Goal: Information Seeking & Learning: Find specific fact

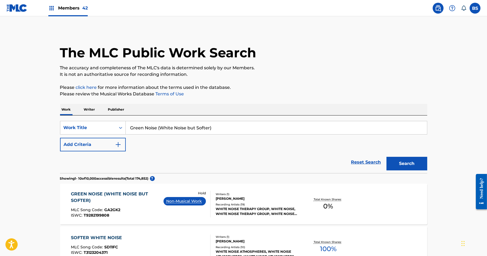
click at [78, 145] on button "Add Criteria" at bounding box center [93, 145] width 66 height 14
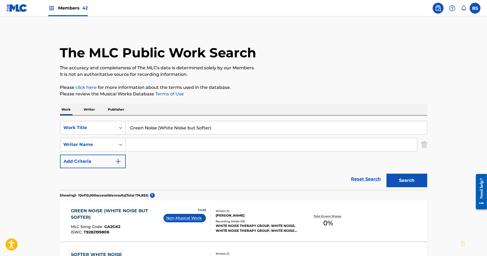
click at [156, 123] on input "Green Noise (White Noise but Softer)" at bounding box center [276, 127] width 301 height 13
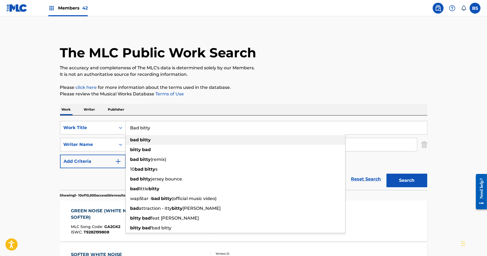
click at [153, 138] on div "bad bitty" at bounding box center [235, 140] width 219 height 10
type input "bad bitty"
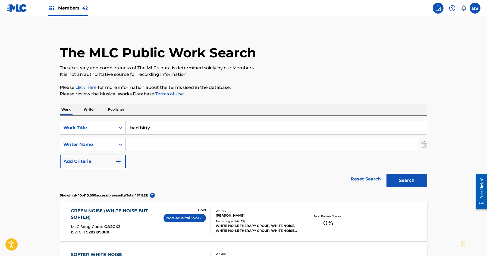
click at [152, 146] on input "Search Form" at bounding box center [271, 144] width 291 height 13
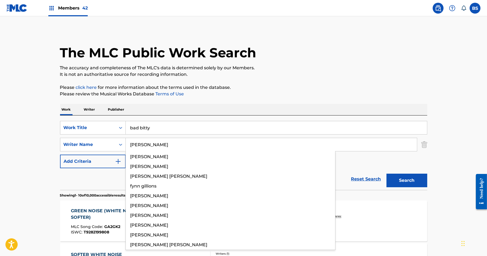
type input "gillie"
click at [386, 173] on button "Search" at bounding box center [406, 180] width 41 height 14
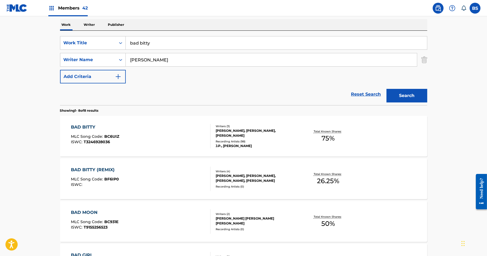
scroll to position [93, 0]
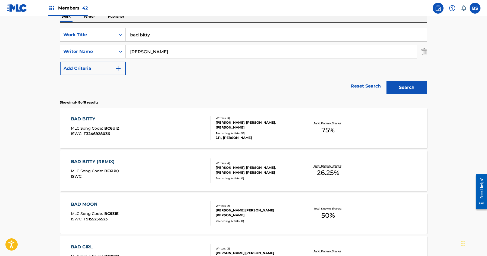
click at [194, 122] on div "BAD BITTY MLC Song Code : BC6UIZ ISWC : T3246928036" at bounding box center [141, 128] width 140 height 24
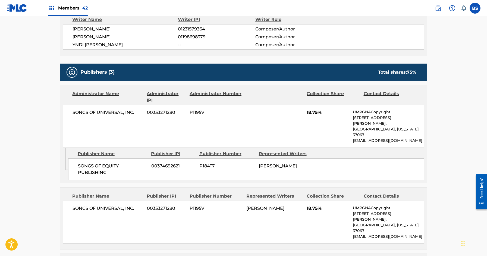
scroll to position [163, 0]
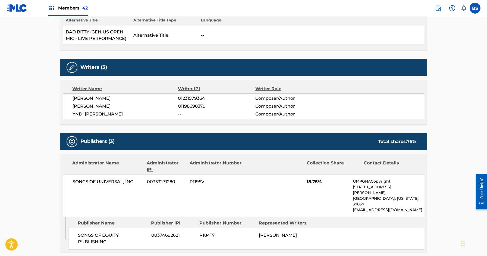
click at [100, 113] on span "YNDI FERREIRA" at bounding box center [125, 114] width 105 height 7
copy div "YNDI FERREIRA"
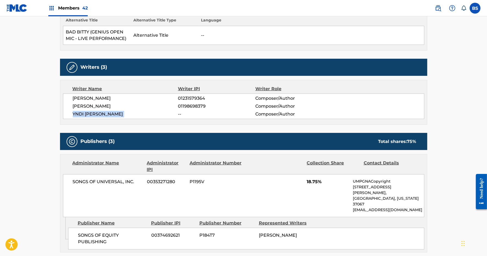
scroll to position [0, 0]
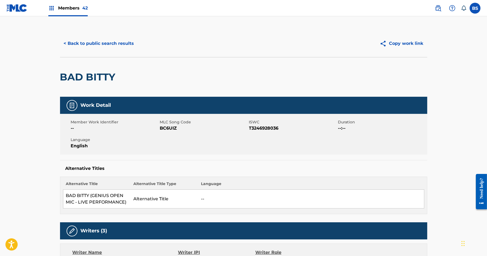
click at [118, 43] on button "< Back to public search results" at bounding box center [99, 44] width 78 height 14
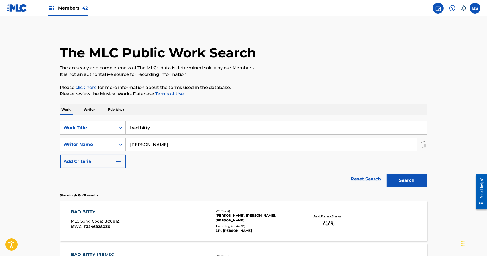
click at [90, 108] on p "Writer" at bounding box center [89, 109] width 14 height 11
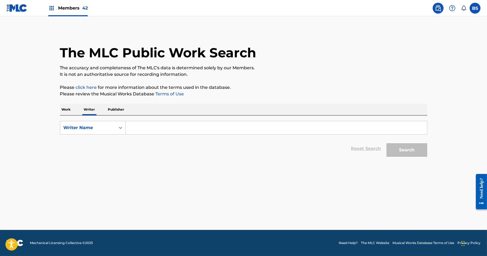
click at [154, 127] on input "Search Form" at bounding box center [276, 127] width 301 height 13
paste input "YNDI FERREIRA"
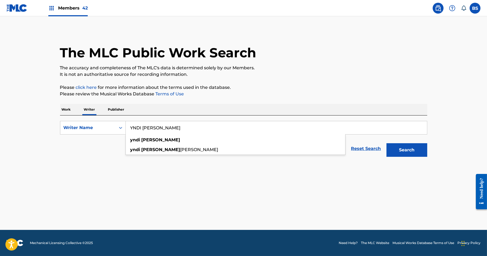
type input "YNDI FERREIRA"
click at [406, 148] on button "Search" at bounding box center [406, 150] width 41 height 14
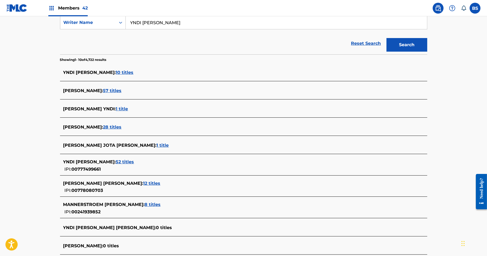
scroll to position [105, 0]
click at [116, 161] on span "52 titles" at bounding box center [125, 161] width 18 height 5
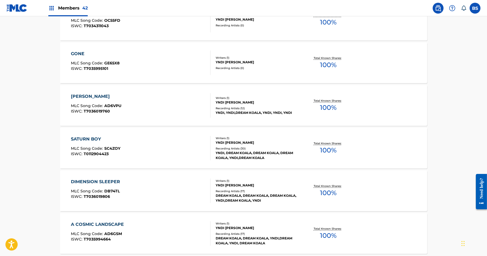
scroll to position [208, 0]
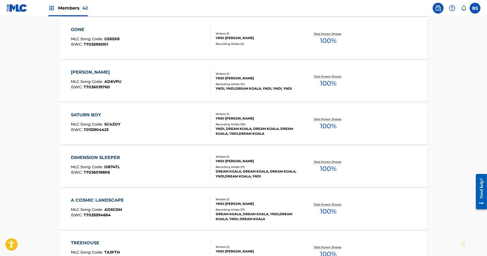
click at [196, 78] on div "ALICE MLC Song Code : AD6VPU ISWC : T7036019760" at bounding box center [141, 81] width 140 height 24
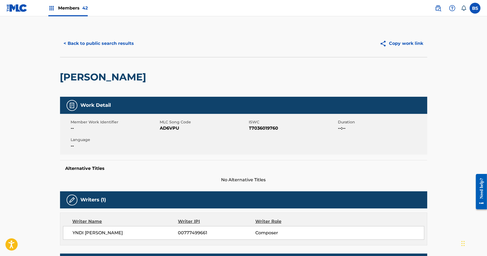
click at [118, 44] on button "< Back to public search results" at bounding box center [99, 44] width 78 height 14
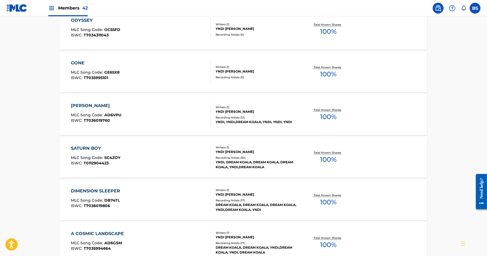
scroll to position [262, 0]
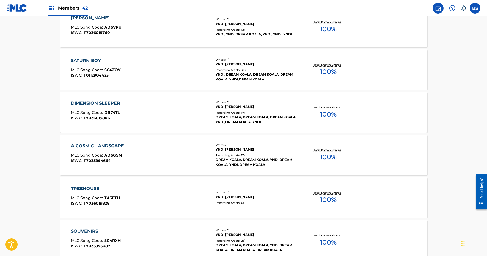
click at [189, 113] on div "DIMENSION SLEEPER MLC Song Code : DB74TL ISWC : T7036019806" at bounding box center [141, 112] width 140 height 24
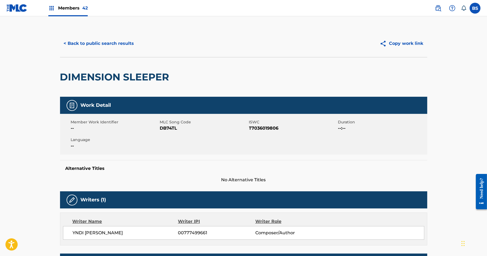
click at [107, 45] on button "< Back to public search results" at bounding box center [99, 44] width 78 height 14
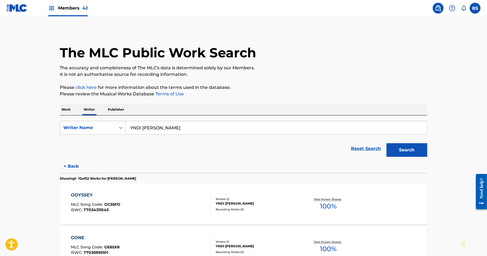
click at [66, 166] on button "< Back" at bounding box center [76, 166] width 33 height 14
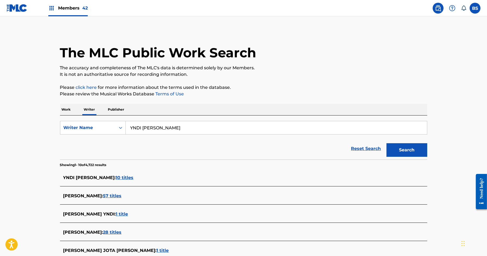
click at [112, 174] on div "YNDI FERREIRA : 10 titles" at bounding box center [236, 177] width 346 height 7
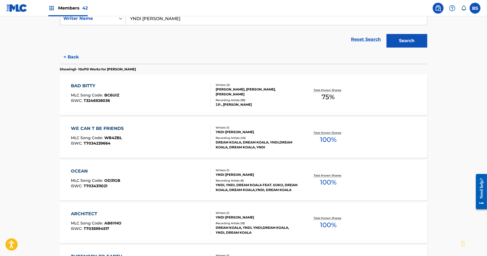
scroll to position [116, 0]
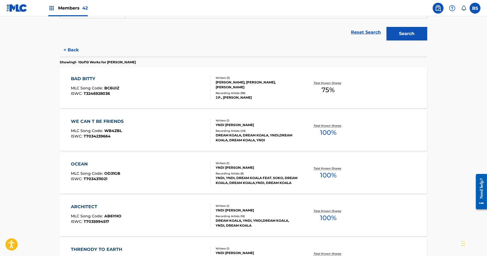
click at [184, 132] on div "WE CAN T BE FRIENDS MLC Song Code : WB4ZBL ISWC : T7034239664" at bounding box center [141, 130] width 140 height 24
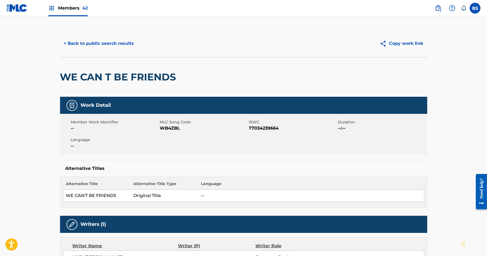
click at [90, 35] on div "< Back to public search results Copy work link" at bounding box center [243, 43] width 367 height 27
click at [90, 39] on button "< Back to public search results" at bounding box center [99, 44] width 78 height 14
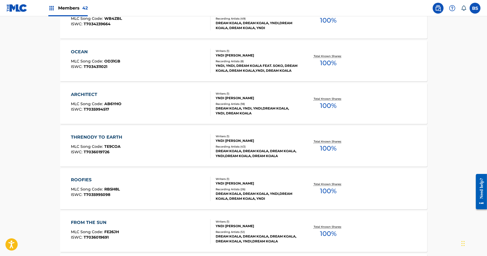
scroll to position [239, 0]
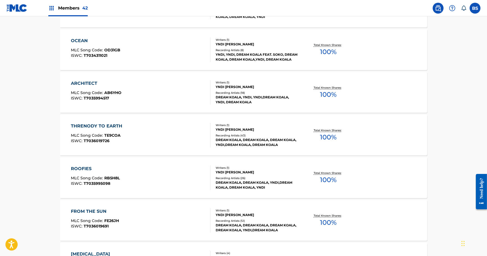
click at [161, 138] on div "THRENODY TO EARTH MLC Song Code : TE9COA ISWC : T7036019726" at bounding box center [141, 135] width 140 height 24
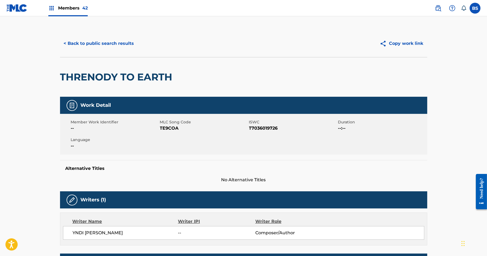
click at [100, 46] on button "< Back to public search results" at bounding box center [99, 44] width 78 height 14
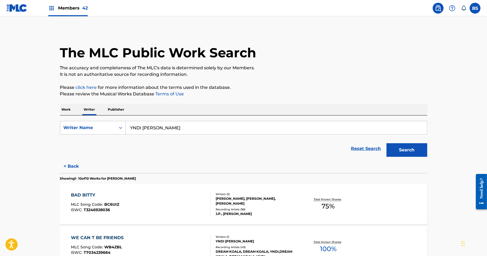
click at [71, 106] on p "Work" at bounding box center [66, 109] width 12 height 11
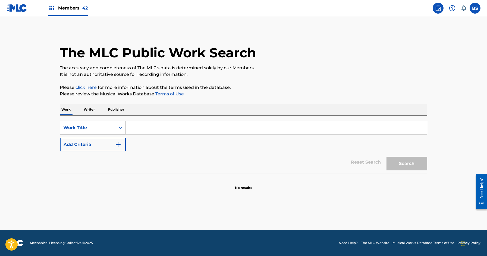
click at [86, 129] on div "Work Title" at bounding box center [88, 127] width 49 height 7
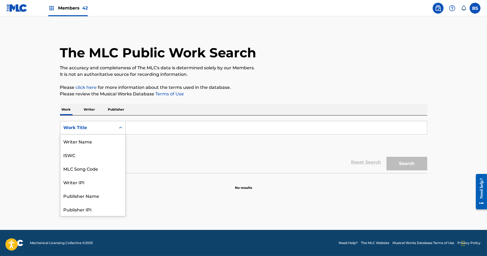
scroll to position [27, 0]
click at [86, 140] on div "MLC Song Code" at bounding box center [92, 141] width 65 height 14
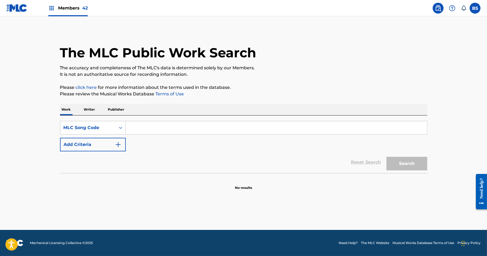
click at [152, 130] on input "Search Form" at bounding box center [276, 127] width 301 height 13
paste input "ND53A5"
type input "ND53A5"
click at [386, 157] on button "Search" at bounding box center [406, 164] width 41 height 14
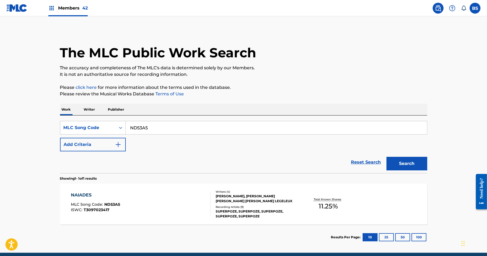
click at [178, 205] on div "NAIADES MLC Song Code : ND53A5 ISWC : T3097023417" at bounding box center [141, 204] width 140 height 24
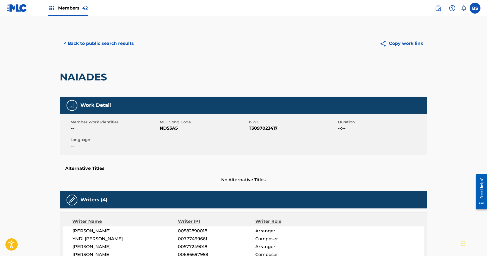
click at [98, 43] on button "< Back to public search results" at bounding box center [99, 44] width 78 height 14
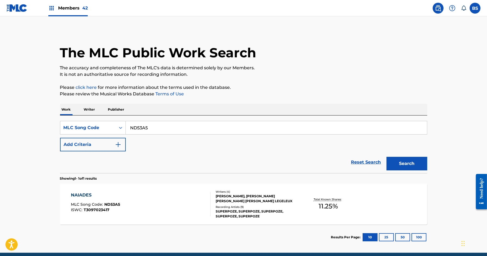
click at [89, 109] on p "Writer" at bounding box center [89, 109] width 14 height 11
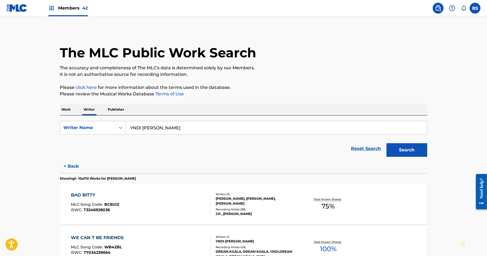
click at [158, 201] on div "BAD BITTY MLC Song Code : BC6UIZ ISWC : T3246928036" at bounding box center [141, 204] width 140 height 24
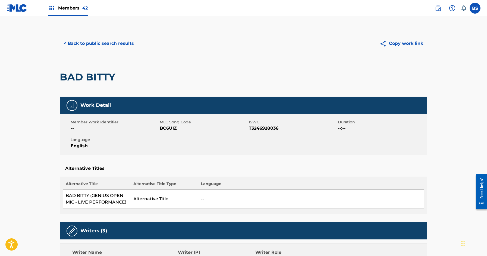
click at [97, 42] on button "< Back to public search results" at bounding box center [99, 44] width 78 height 14
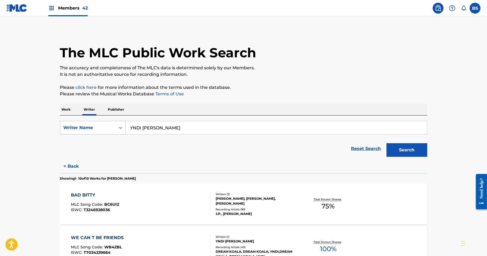
click at [73, 123] on div "Writer Name" at bounding box center [87, 127] width 55 height 10
click at [68, 108] on p "Work" at bounding box center [66, 109] width 12 height 11
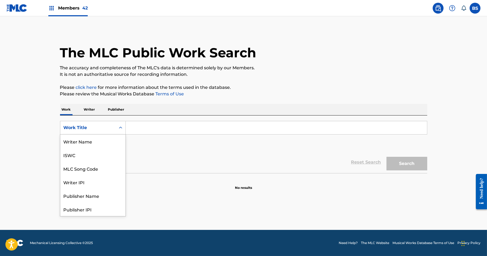
click at [75, 128] on div "Work Title" at bounding box center [88, 127] width 49 height 7
click at [86, 144] on div "MLC Song Code" at bounding box center [92, 141] width 65 height 14
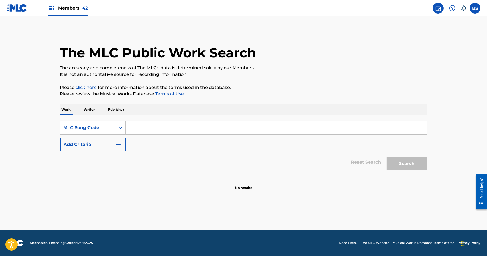
click at [170, 134] on div "Search Form" at bounding box center [276, 128] width 301 height 14
paste input "CC6EG8"
type input "CC6EG8"
click at [386, 157] on button "Search" at bounding box center [406, 164] width 41 height 14
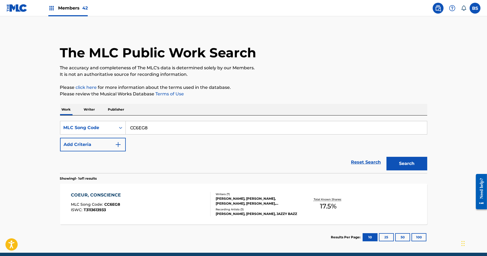
click at [197, 181] on section "COEUR, CONSCIENCE MLC Song Code : CC6EG8 ISWC : T3113613933 Writers ( 7 ) AMAUR…" at bounding box center [243, 202] width 367 height 43
click at [200, 203] on div "COEUR, CONSCIENCE MLC Song Code : CC6EG8 ISWC : T3113613933" at bounding box center [141, 204] width 140 height 24
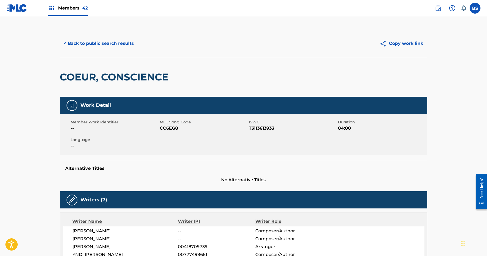
click at [119, 44] on button "< Back to public search results" at bounding box center [99, 44] width 78 height 14
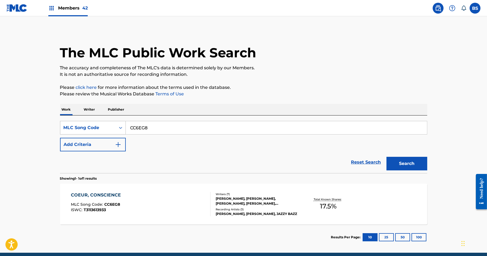
click at [76, 123] on div "MLC Song Code" at bounding box center [87, 127] width 55 height 10
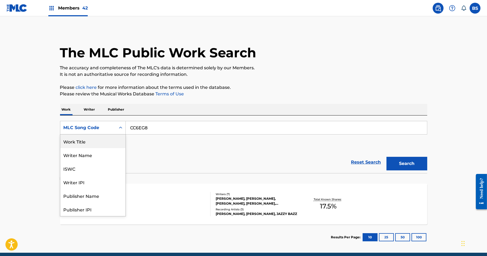
click at [79, 139] on div "Work Title" at bounding box center [92, 141] width 65 height 14
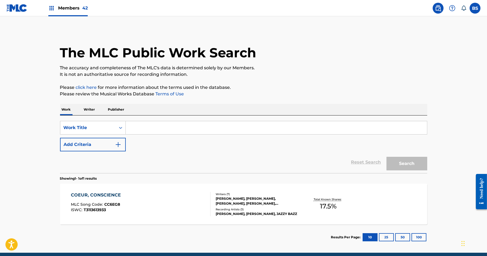
click at [79, 145] on button "Add Criteria" at bounding box center [93, 145] width 66 height 14
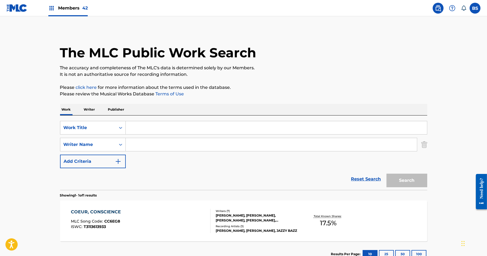
click at [159, 144] on input "Search Form" at bounding box center [271, 144] width 291 height 13
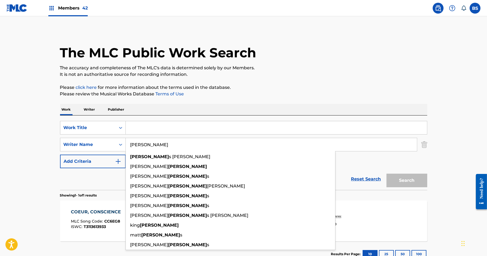
type input "gillie"
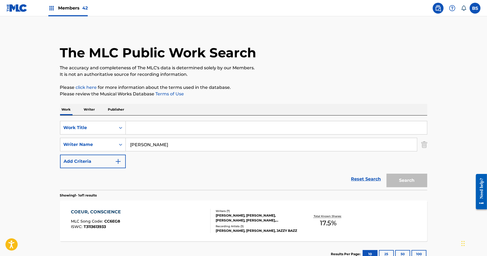
click at [159, 125] on input "Search Form" at bounding box center [276, 127] width 301 height 13
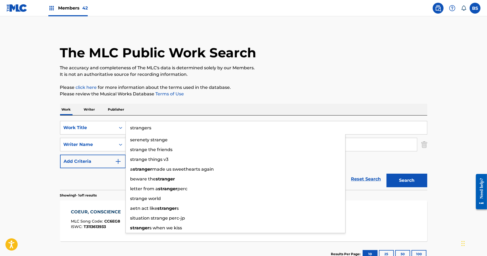
type input "strangers"
click at [386, 173] on button "Search" at bounding box center [406, 180] width 41 height 14
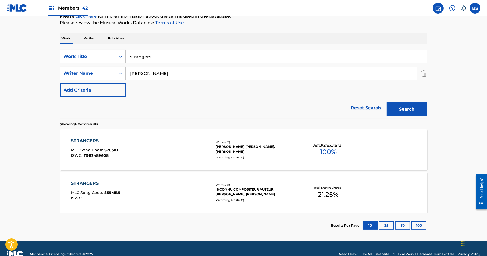
scroll to position [82, 0]
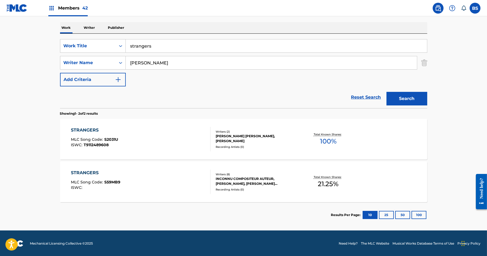
click at [161, 180] on div "STRANGERS MLC Song Code : S59MB9 ISWC :" at bounding box center [141, 181] width 140 height 24
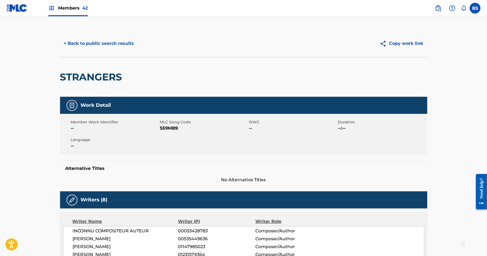
click at [114, 40] on button "< Back to public search results" at bounding box center [99, 44] width 78 height 14
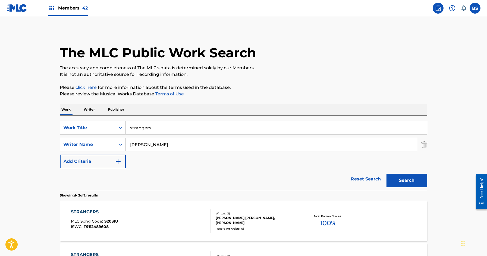
scroll to position [51, 0]
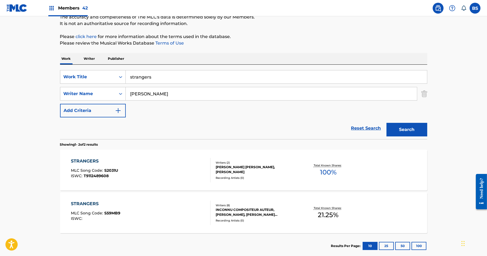
click at [170, 67] on div "SearchWithCriteria2232f228-e217-43f5-abb7-9cc282e21a2e Work Title strangers Sea…" at bounding box center [243, 102] width 367 height 74
click at [169, 74] on input "strangers" at bounding box center [276, 76] width 301 height 13
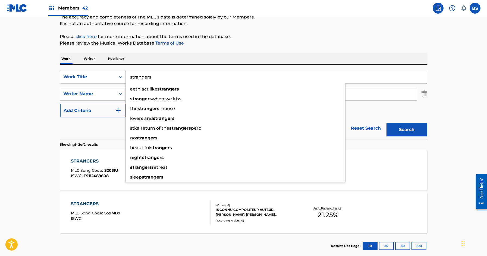
click at [169, 74] on input "strangers" at bounding box center [276, 76] width 301 height 13
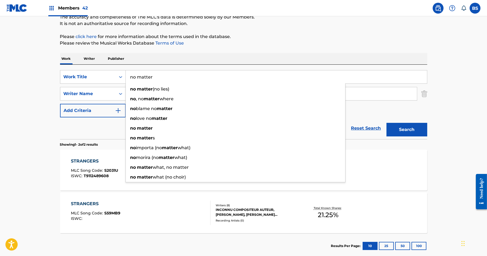
type input "no matter"
click at [386, 123] on button "Search" at bounding box center [406, 130] width 41 height 14
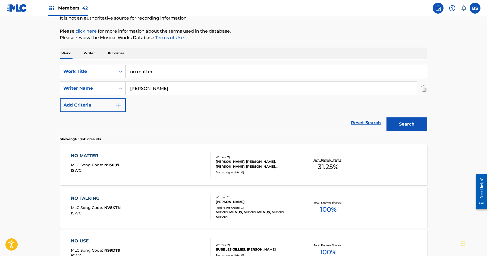
scroll to position [104, 0]
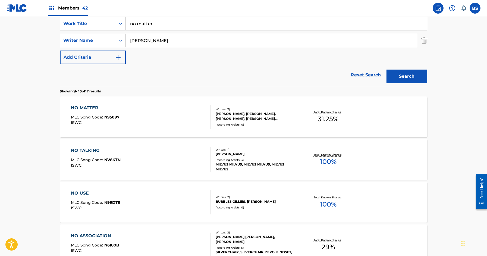
click at [203, 115] on div "NO MATTER MLC Song Code : N95097 ISWC :" at bounding box center [141, 117] width 140 height 24
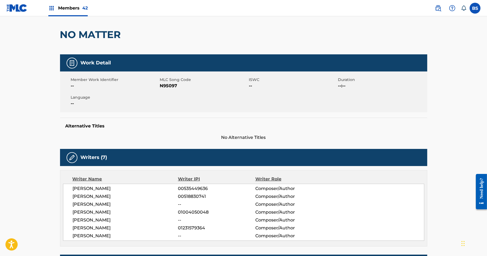
scroll to position [53, 0]
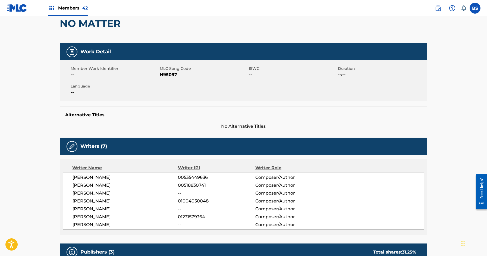
click at [93, 216] on span "JOSIAH GILLIE" at bounding box center [125, 216] width 105 height 7
copy div "JOSIAH GILLIE"
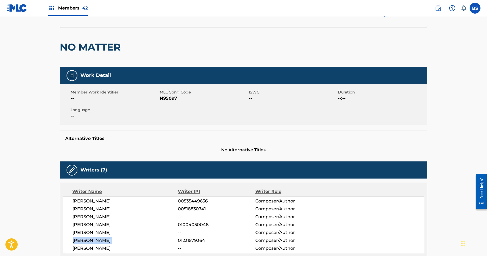
scroll to position [0, 0]
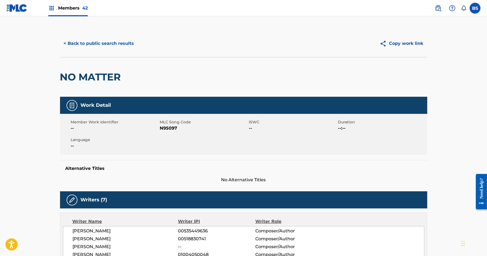
click at [113, 44] on button "< Back to public search results" at bounding box center [99, 44] width 78 height 14
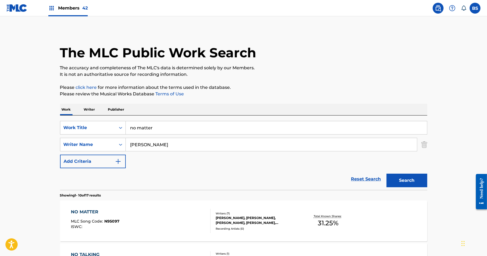
click at [114, 110] on p "Publisher" at bounding box center [116, 109] width 20 height 11
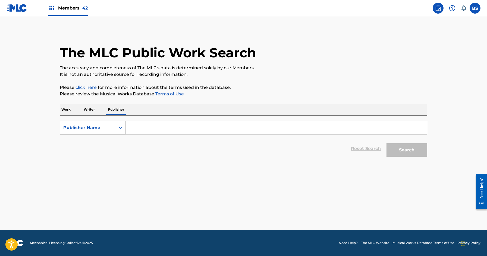
click at [99, 125] on div "Publisher Name" at bounding box center [88, 127] width 49 height 7
click at [99, 134] on div "Publisher IPI" at bounding box center [92, 141] width 65 height 14
click at [160, 123] on input "Search Form" at bounding box center [276, 127] width 301 height 13
paste input "1088866990"
click at [386, 143] on button "Search" at bounding box center [406, 150] width 41 height 14
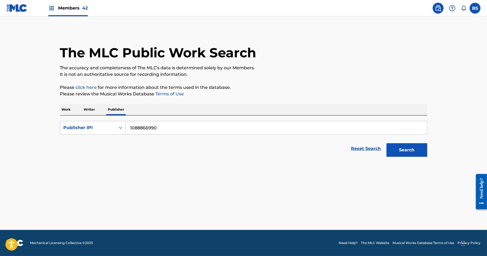
click at [129, 128] on input "1088866990" at bounding box center [276, 127] width 301 height 13
type input "01088866990"
click at [386, 143] on button "Search" at bounding box center [406, 150] width 41 height 14
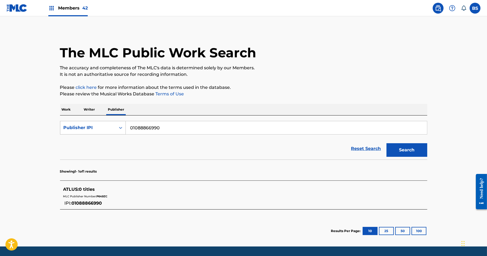
click at [97, 127] on div "Publisher IPI" at bounding box center [88, 127] width 49 height 7
click at [91, 139] on div "Publisher Name" at bounding box center [92, 141] width 65 height 14
click at [142, 128] on input "Search Form" at bounding box center [276, 127] width 301 height 13
paste input "ATLUS"
type input "ATLUS"
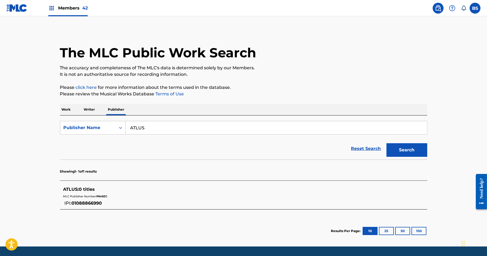
click at [386, 143] on button "Search" at bounding box center [406, 150] width 41 height 14
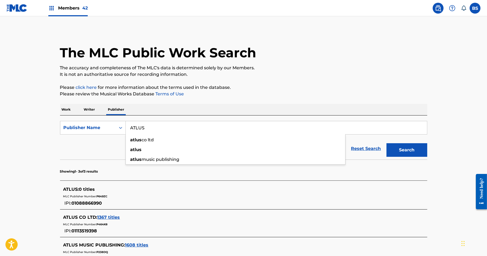
click at [75, 165] on section "Showing 1 - 3 of 3 results" at bounding box center [243, 169] width 367 height 21
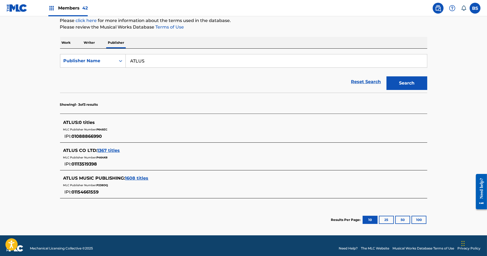
scroll to position [71, 0]
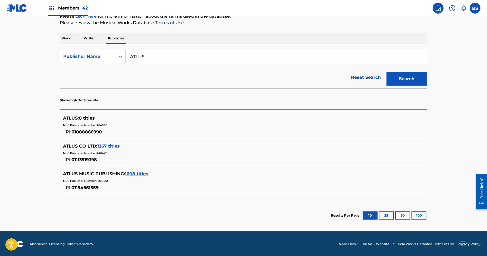
click at [136, 173] on span "1608 titles" at bounding box center [136, 173] width 23 height 5
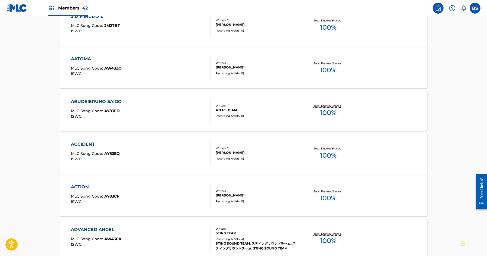
scroll to position [203, 0]
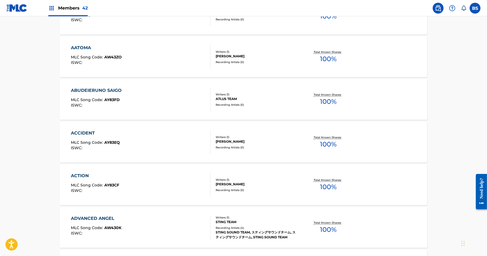
click at [191, 227] on div "ADVANCED ANGEL MLC Song Code : AW430K ISWC :" at bounding box center [141, 227] width 140 height 24
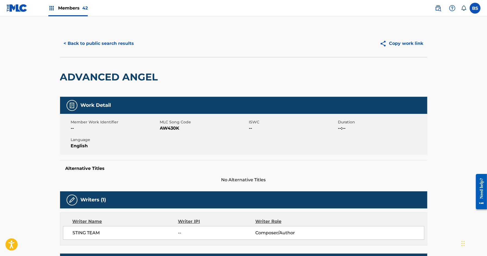
click at [116, 40] on button "< Back to public search results" at bounding box center [99, 44] width 78 height 14
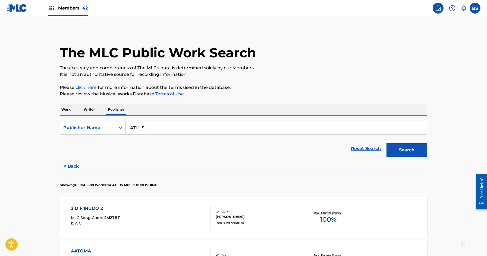
click at [89, 107] on p "Writer" at bounding box center [89, 109] width 14 height 11
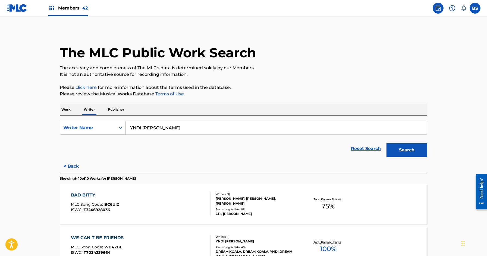
click at [93, 129] on div "Writer Name" at bounding box center [88, 127] width 49 height 7
click at [92, 141] on div "Writer IPI" at bounding box center [92, 141] width 65 height 14
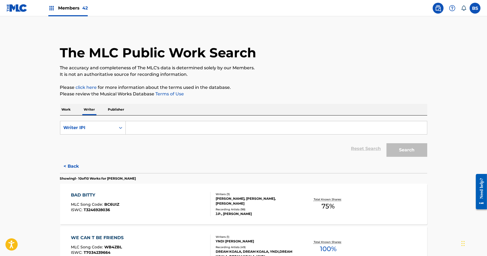
click at [153, 126] on input "Search Form" at bounding box center [276, 127] width 301 height 13
paste input "1160547865"
click at [129, 128] on input "1160547865" at bounding box center [276, 127] width 301 height 13
type input "01160547865"
click at [386, 143] on button "Search" at bounding box center [406, 150] width 41 height 14
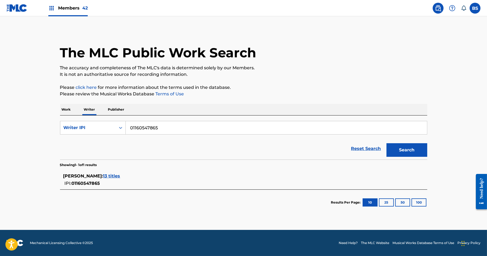
click at [120, 177] on span "13 titles" at bounding box center [111, 175] width 17 height 5
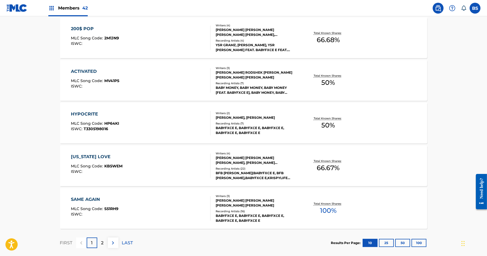
scroll to position [380, 0]
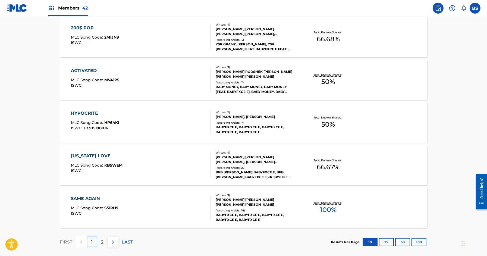
click at [200, 201] on div "SAME AGAIN MLC Song Code : S51RH9 ISWC :" at bounding box center [141, 207] width 140 height 24
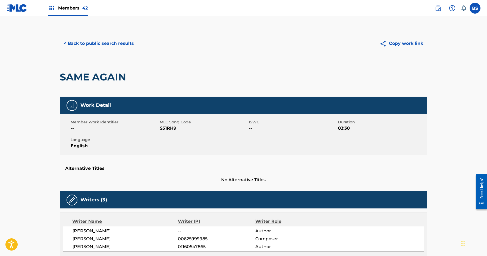
click at [114, 45] on button "< Back to public search results" at bounding box center [99, 44] width 78 height 14
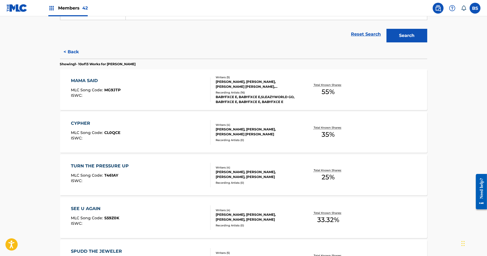
scroll to position [118, 0]
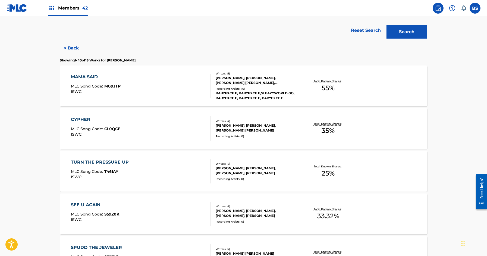
click at [198, 78] on div "MAMA SAID MLC Song Code : MG9JTP ISWC :" at bounding box center [141, 86] width 140 height 24
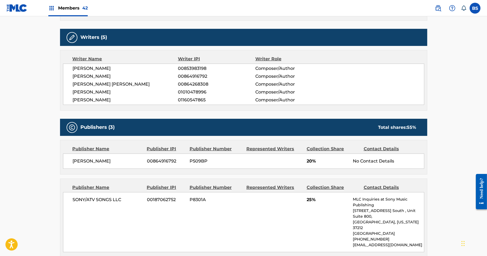
scroll to position [159, 0]
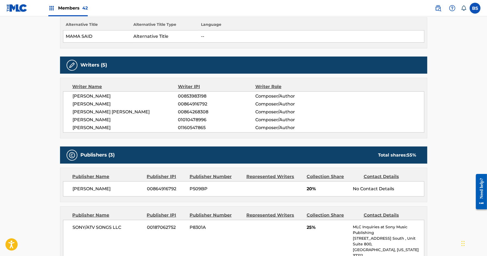
click at [108, 126] on span "EFREM JAMAAR BLACKWELL" at bounding box center [125, 127] width 105 height 7
copy div "EFREM JAMAAR BLACKWELL"
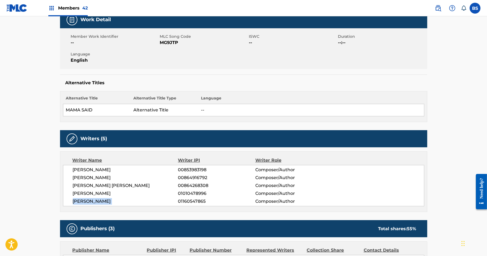
scroll to position [109, 0]
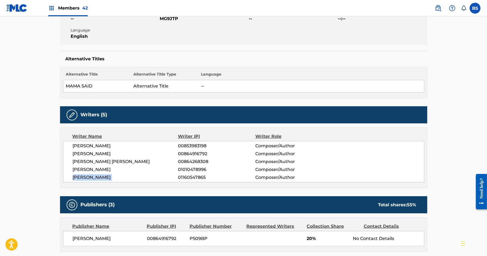
copy div "EFREM JAMAAR BLACKWELL"
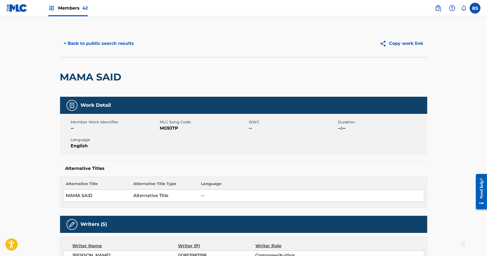
click at [115, 43] on button "< Back to public search results" at bounding box center [99, 44] width 78 height 14
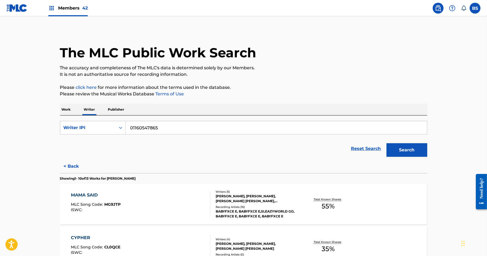
click at [94, 110] on p "Writer" at bounding box center [89, 109] width 14 height 11
click at [94, 128] on div "Writer IPI" at bounding box center [88, 127] width 49 height 7
click at [91, 139] on div "Writer Name" at bounding box center [92, 141] width 65 height 14
click at [145, 118] on div "SearchWithCriteriaa2804bcb-48fc-4bbb-8064-ea9be0b2589d Writer Name Reset Search…" at bounding box center [243, 137] width 367 height 44
click at [146, 130] on input "Search Form" at bounding box center [276, 127] width 301 height 13
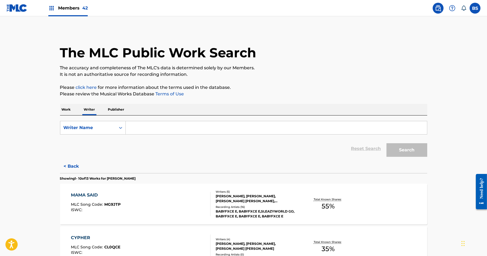
paste input "EFREM JAMAAR BLACKWELL"
type input "EFREM JAMAAR BLACKWELL"
click at [386, 143] on button "Search" at bounding box center [406, 150] width 41 height 14
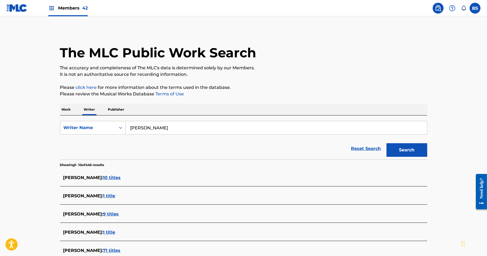
click at [117, 178] on span "10 titles" at bounding box center [112, 177] width 18 height 5
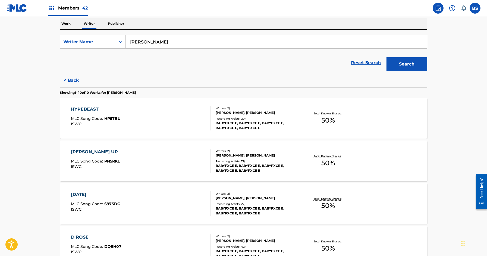
scroll to position [96, 0]
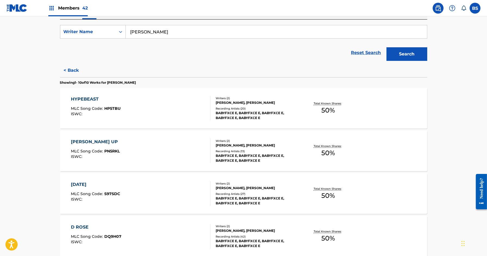
click at [181, 159] on div "PULLIN UP MLC Song Code : PN5RKL ISWC :" at bounding box center [141, 150] width 140 height 24
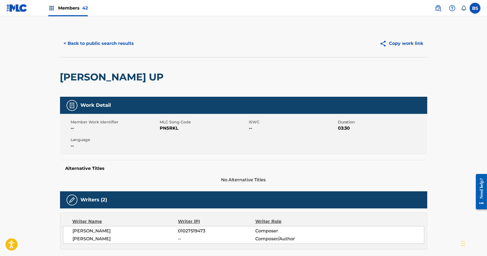
click at [113, 46] on button "< Back to public search results" at bounding box center [99, 44] width 78 height 14
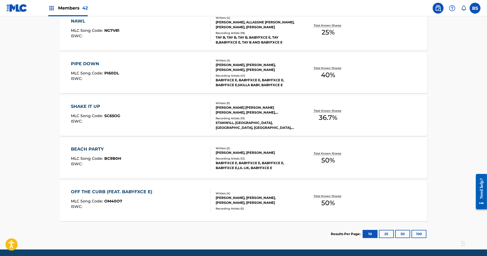
scroll to position [389, 0]
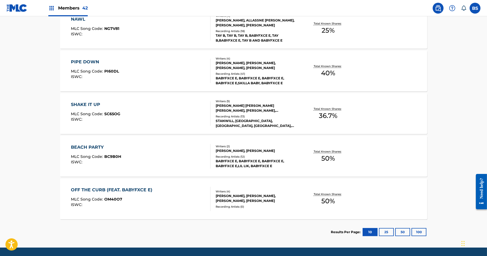
click at [189, 160] on div "BEACH PARTY MLC Song Code : BC9B0H ISWC :" at bounding box center [141, 156] width 140 height 24
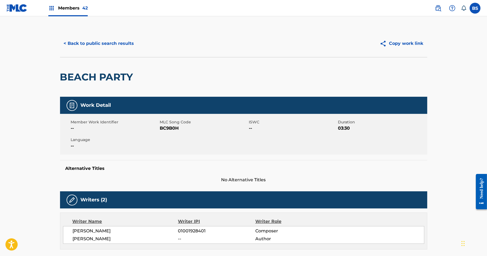
click at [111, 41] on button "< Back to public search results" at bounding box center [99, 44] width 78 height 14
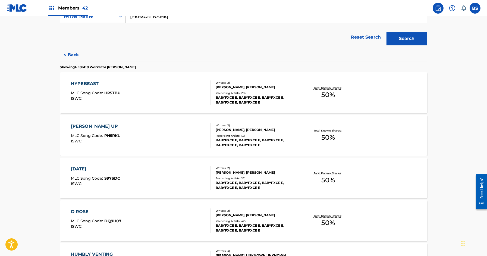
scroll to position [110, 0]
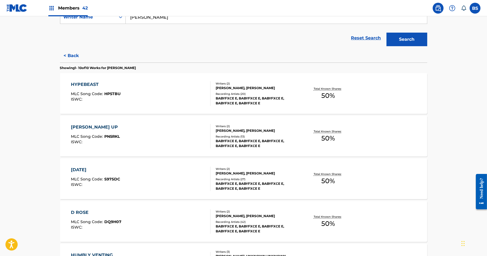
click at [200, 184] on div "SEPTEMBER 17TH MLC Song Code : S97SDC ISWC :" at bounding box center [141, 178] width 140 height 24
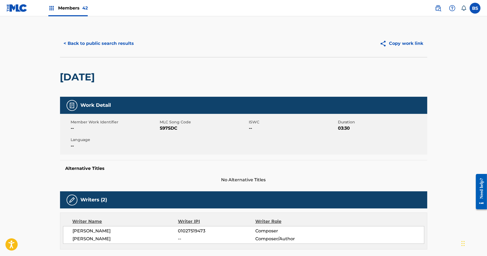
click at [109, 40] on button "< Back to public search results" at bounding box center [99, 44] width 78 height 14
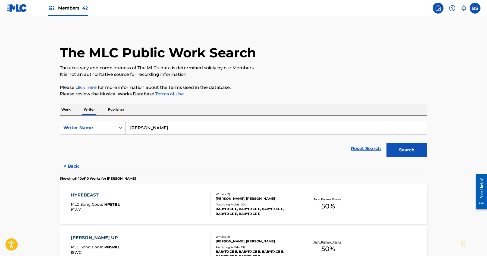
click at [69, 164] on button "< Back" at bounding box center [76, 166] width 33 height 14
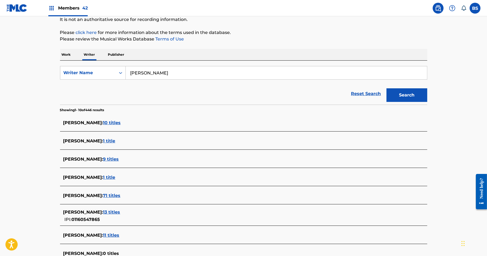
scroll to position [76, 0]
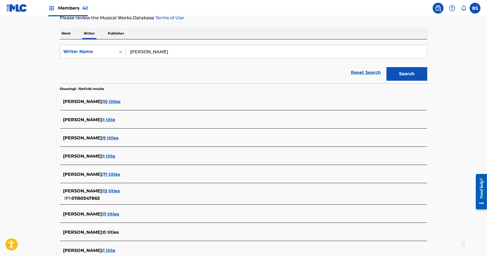
click at [119, 212] on span "11 titles" at bounding box center [111, 213] width 16 height 5
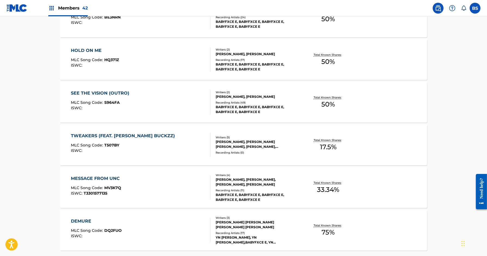
scroll to position [360, 0]
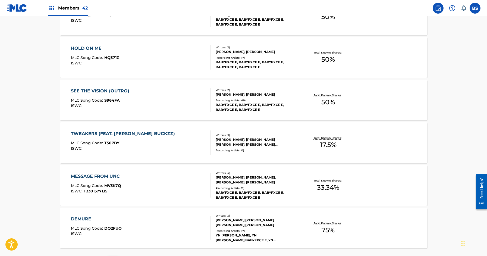
click at [202, 90] on div "SEE THE VISION (OUTRO) MLC Song Code : S964FA ISWC :" at bounding box center [141, 100] width 140 height 24
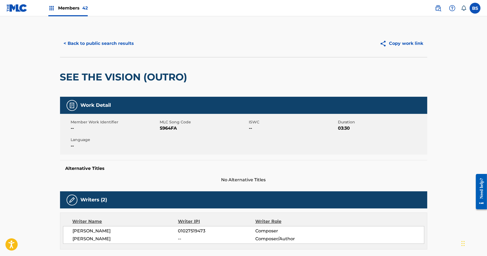
click at [116, 42] on button "< Back to public search results" at bounding box center [99, 44] width 78 height 14
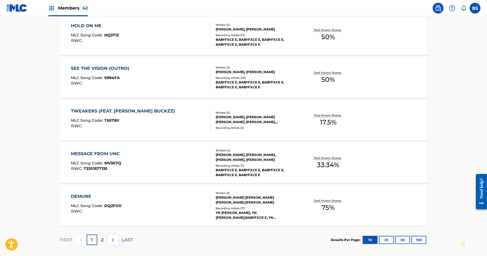
scroll to position [408, 0]
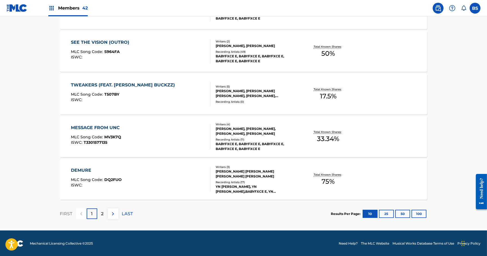
click at [193, 179] on div "DEMURE MLC Song Code : DQ2FUO ISWC :" at bounding box center [141, 179] width 140 height 24
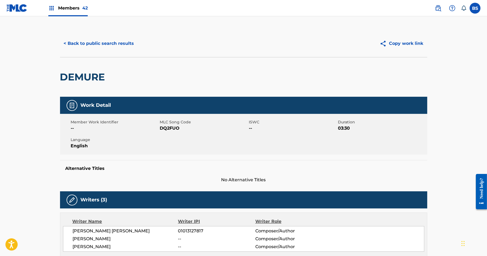
click at [112, 44] on button "< Back to public search results" at bounding box center [99, 44] width 78 height 14
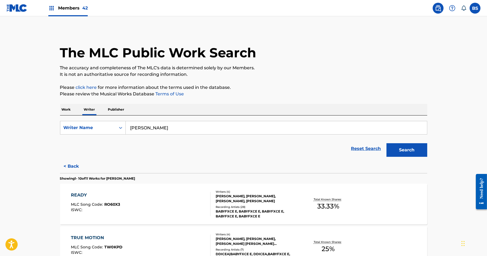
click at [74, 163] on button "< Back" at bounding box center [76, 166] width 33 height 14
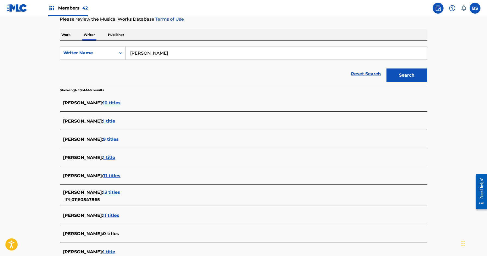
scroll to position [77, 0]
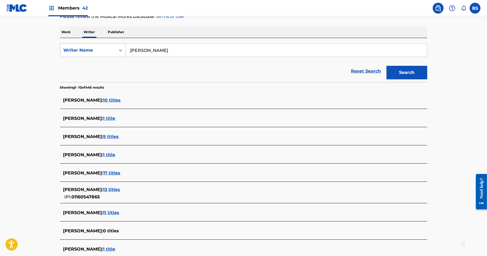
click at [119, 99] on span "10 titles" at bounding box center [112, 99] width 18 height 5
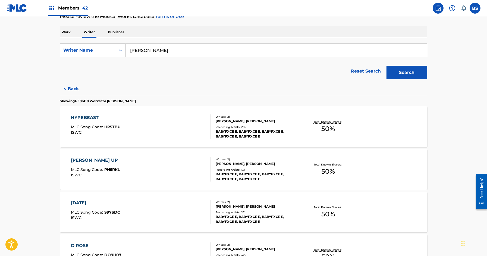
click at [74, 87] on button "< Back" at bounding box center [76, 89] width 33 height 14
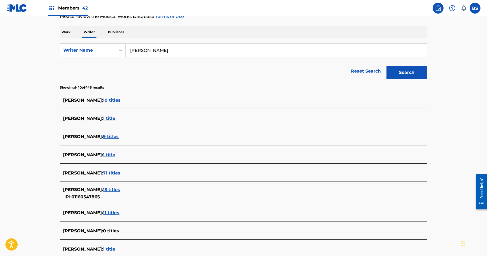
click at [119, 135] on span "9 titles" at bounding box center [111, 136] width 16 height 5
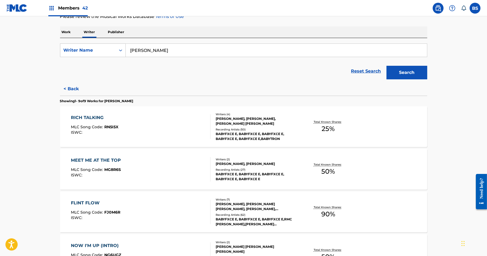
click at [203, 213] on div "FLINT FLOW MLC Song Code : FJ0M6R ISWC :" at bounding box center [141, 212] width 140 height 24
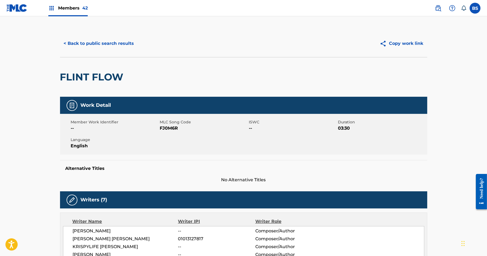
click at [104, 44] on button "< Back to public search results" at bounding box center [99, 44] width 78 height 14
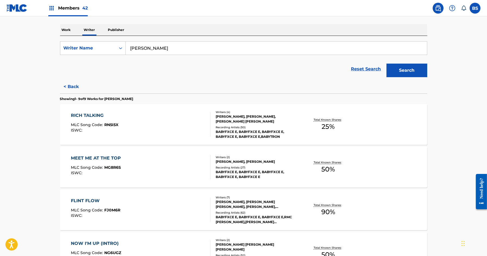
scroll to position [84, 0]
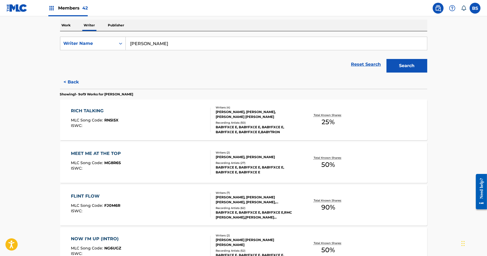
click at [161, 117] on div "RICH TALKING MLC Song Code : RN5I5X ISWC :" at bounding box center [141, 120] width 140 height 24
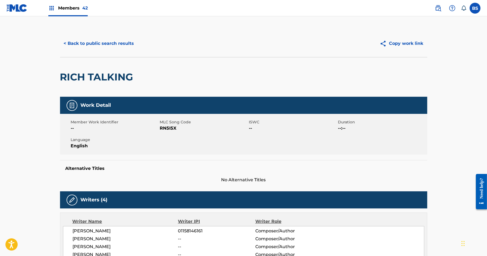
click at [99, 47] on button "< Back to public search results" at bounding box center [99, 44] width 78 height 14
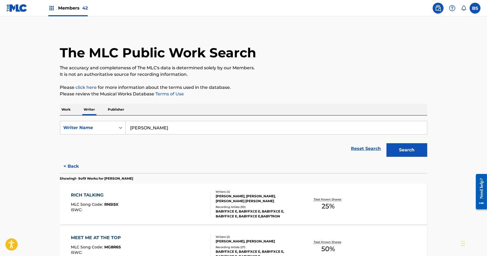
click at [71, 167] on button "< Back" at bounding box center [76, 166] width 33 height 14
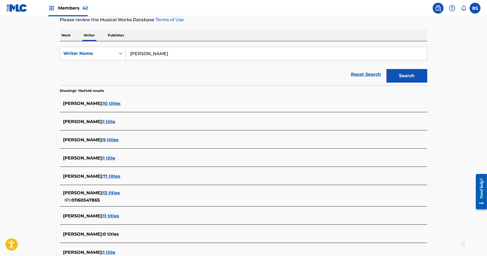
scroll to position [99, 0]
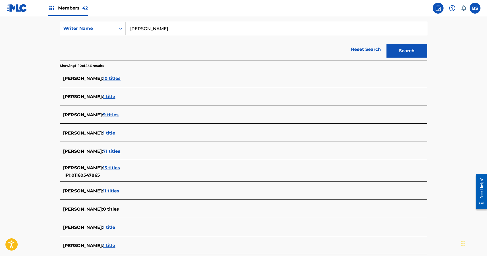
click at [119, 191] on span "11 titles" at bounding box center [111, 190] width 16 height 5
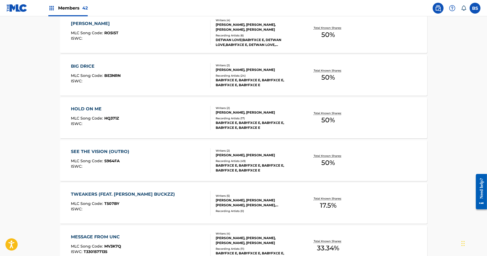
scroll to position [408, 0]
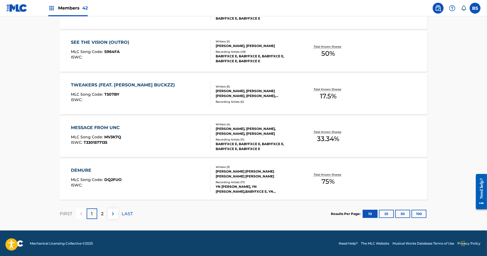
click at [170, 183] on div "DEMURE MLC Song Code : DQ2FUO ISWC :" at bounding box center [141, 179] width 140 height 24
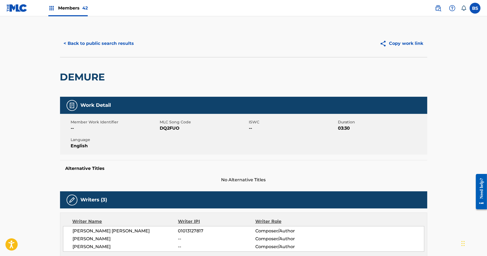
click at [95, 46] on button "< Back to public search results" at bounding box center [99, 44] width 78 height 14
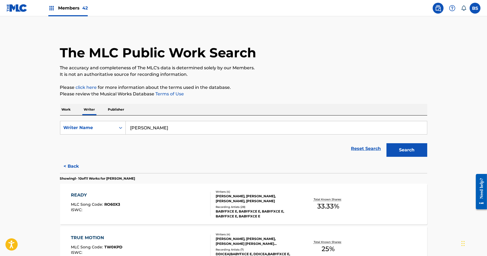
click at [67, 167] on button "< Back" at bounding box center [76, 166] width 33 height 14
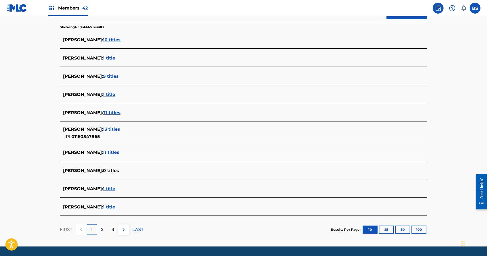
scroll to position [134, 0]
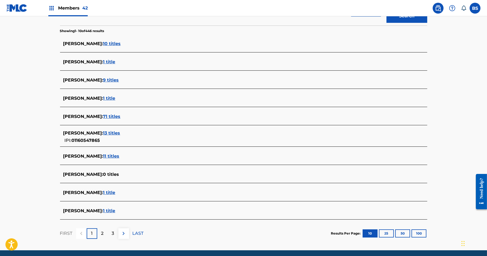
click at [115, 208] on span "1 title" at bounding box center [109, 210] width 12 height 5
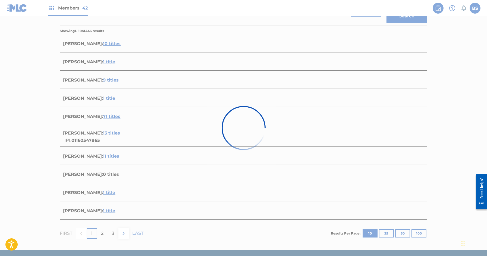
scroll to position [22, 0]
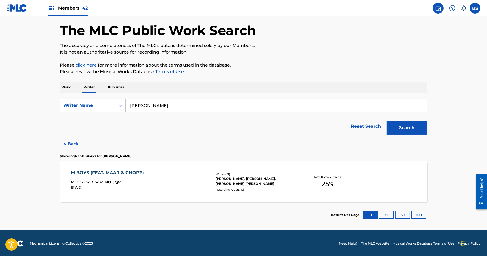
click at [70, 144] on button "< Back" at bounding box center [76, 144] width 33 height 14
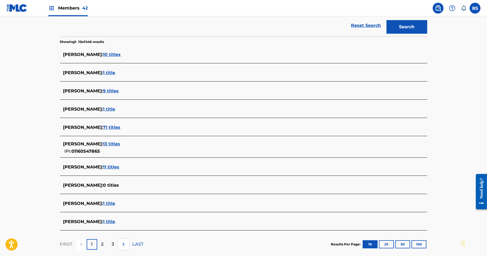
scroll to position [117, 0]
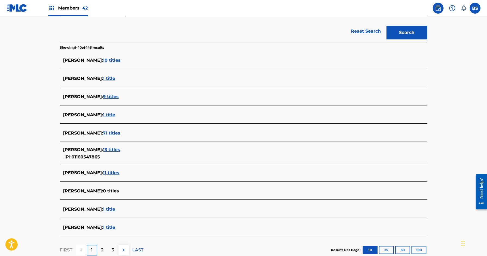
click at [119, 170] on span "11 titles" at bounding box center [111, 172] width 16 height 5
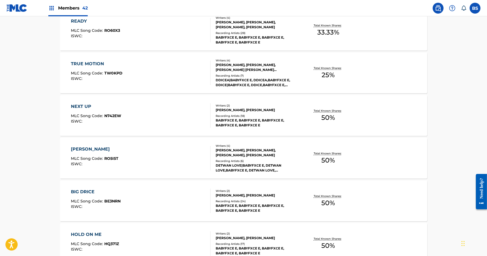
scroll to position [0, 0]
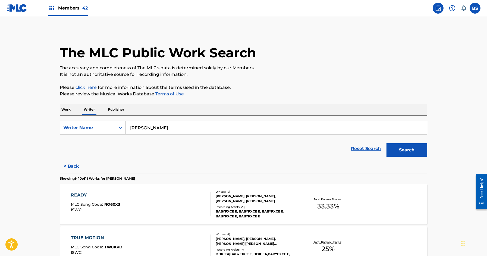
click at [73, 166] on button "< Back" at bounding box center [76, 166] width 33 height 14
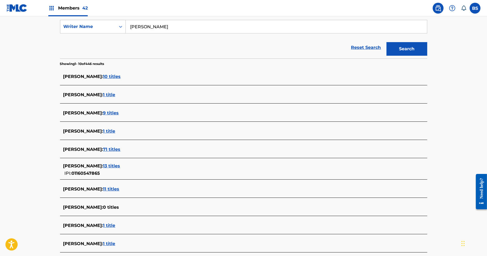
scroll to position [113, 0]
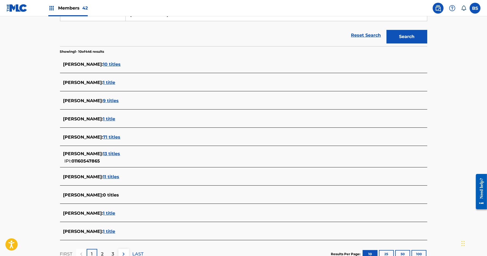
click at [120, 151] on span "13 titles" at bounding box center [111, 153] width 17 height 5
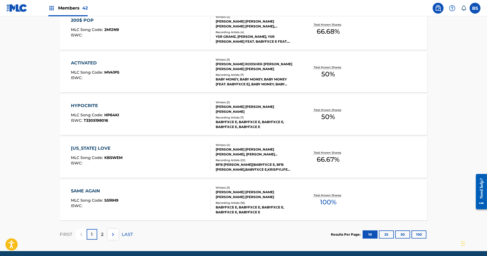
scroll to position [408, 0]
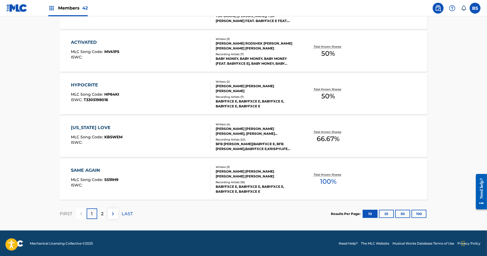
click at [173, 188] on div "SAME AGAIN MLC Song Code : S51RH9 ISWC :" at bounding box center [141, 179] width 140 height 24
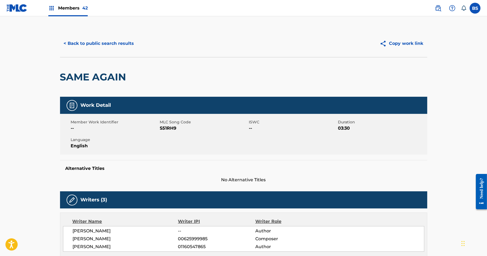
click at [106, 43] on button "< Back to public search results" at bounding box center [99, 44] width 78 height 14
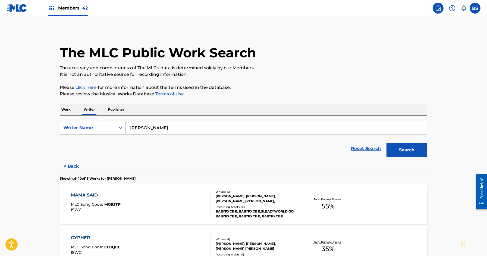
click at [96, 125] on div "Writer Name" at bounding box center [88, 127] width 49 height 7
click at [93, 141] on div "Writer IPI" at bounding box center [92, 141] width 65 height 14
click at [152, 129] on input "Search Form" at bounding box center [276, 127] width 301 height 13
paste input "378883000"
click at [386, 143] on button "Search" at bounding box center [406, 150] width 41 height 14
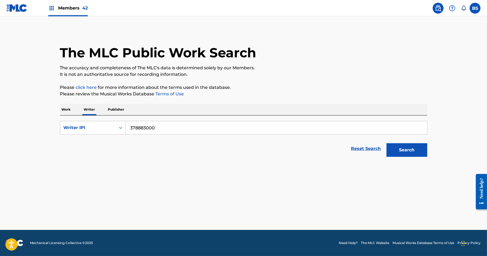
click at [130, 128] on input "378883000" at bounding box center [276, 127] width 301 height 13
type input "00378883000"
click at [386, 143] on button "Search" at bounding box center [406, 150] width 41 height 14
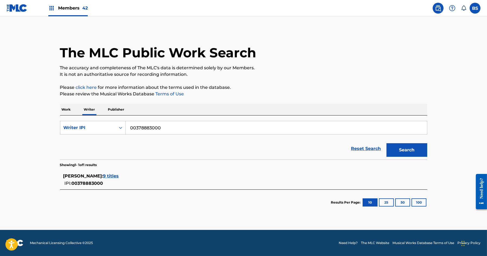
click at [103, 175] on span "9 titles" at bounding box center [111, 175] width 16 height 5
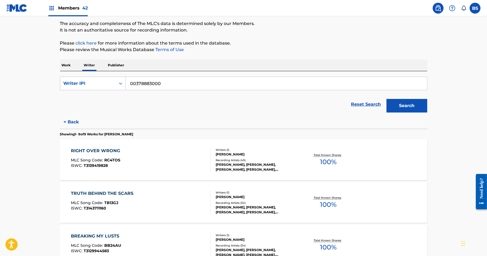
scroll to position [110, 0]
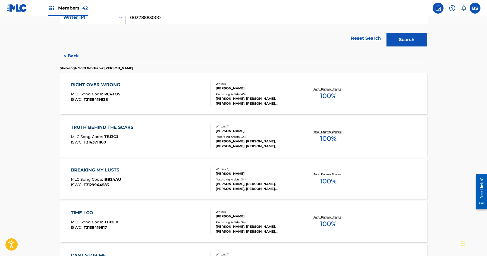
click at [198, 133] on div "TRUTH BEHIND THE SCARS MLC Song Code : TB13GJ ISWC : T3143711160" at bounding box center [141, 136] width 140 height 24
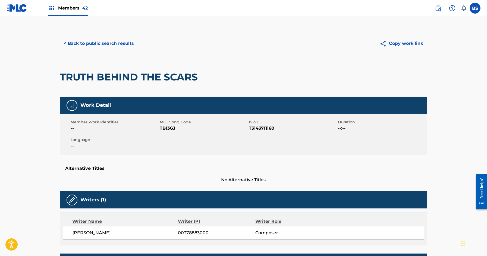
click at [89, 39] on button "< Back to public search results" at bounding box center [99, 44] width 78 height 14
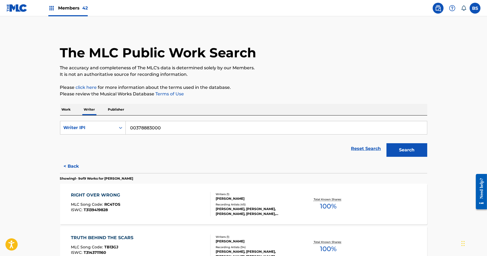
click at [63, 108] on p "Work" at bounding box center [66, 109] width 12 height 11
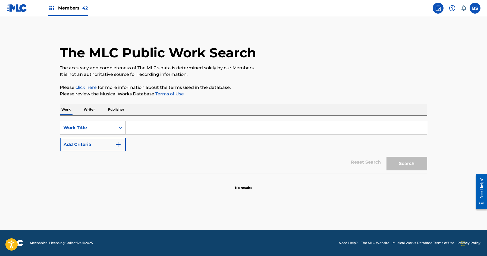
click at [79, 131] on div "Work Title" at bounding box center [87, 127] width 55 height 10
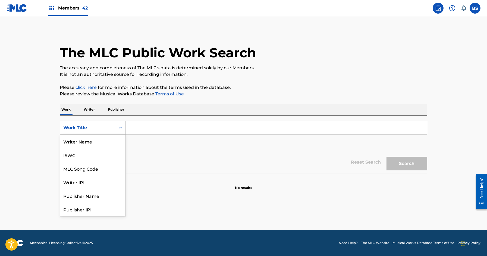
scroll to position [27, 0]
click at [80, 140] on div "MLC Song Code" at bounding box center [92, 141] width 65 height 14
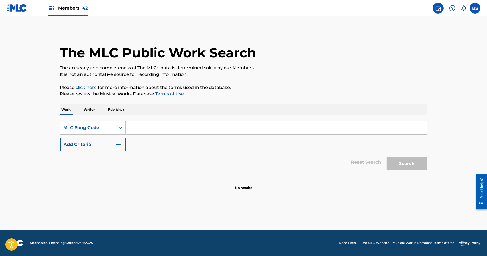
click at [137, 129] on input "Search Form" at bounding box center [276, 127] width 301 height 13
paste input "LF260Q"
type input "LF260Q"
click at [386, 157] on button "Search" at bounding box center [406, 164] width 41 height 14
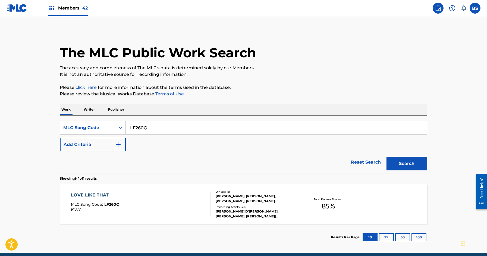
click at [172, 202] on div "LOVE LIKE THAT MLC Song Code : LF260Q ISWC :" at bounding box center [141, 204] width 140 height 24
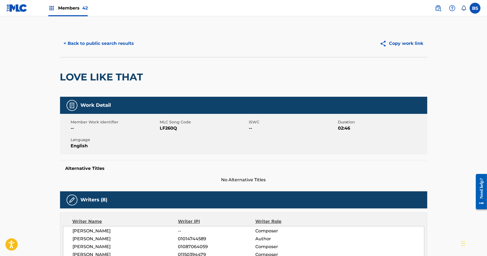
click at [116, 48] on button "< Back to public search results" at bounding box center [99, 44] width 78 height 14
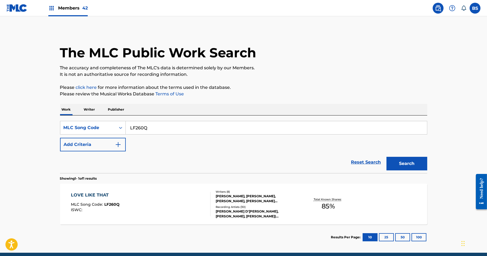
click at [93, 110] on p "Writer" at bounding box center [89, 109] width 14 height 11
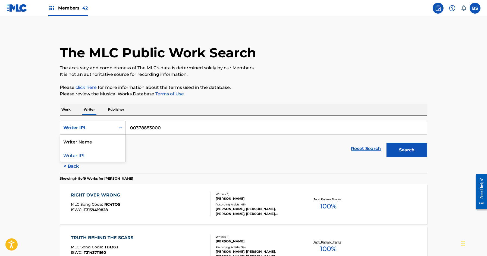
click at [110, 131] on div "Writer IPI" at bounding box center [87, 127] width 55 height 10
click at [104, 143] on div "Writer Name" at bounding box center [92, 141] width 65 height 14
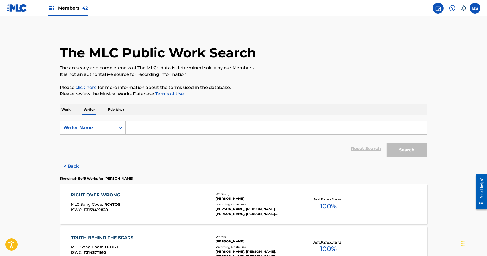
click at [155, 121] on input "Search Form" at bounding box center [276, 127] width 301 height 13
paste input "Jonathan Michael Fleming"
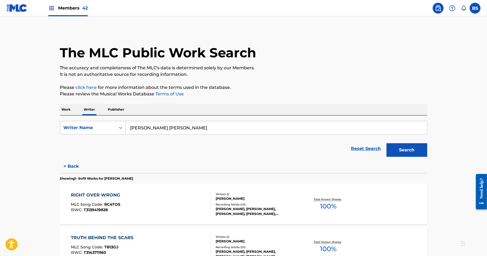
type input "Jonathan Michael Fleming"
click at [386, 143] on button "Search" at bounding box center [406, 150] width 41 height 14
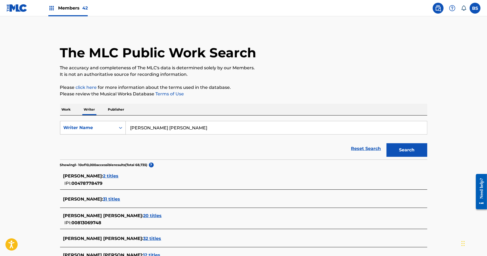
click at [92, 129] on div "Writer Name" at bounding box center [88, 127] width 49 height 7
click at [90, 141] on div "Writer IPI" at bounding box center [92, 141] width 65 height 14
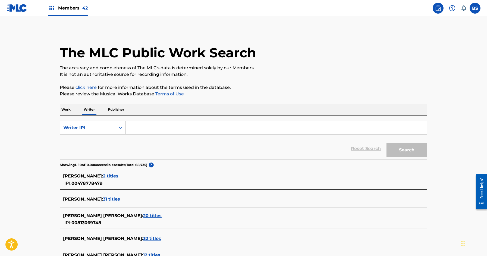
click at [154, 126] on input "Search Form" at bounding box center [276, 127] width 301 height 13
paste input "1176231271"
click at [134, 127] on input "0 1176231271" at bounding box center [276, 127] width 301 height 13
click at [386, 143] on button "Search" at bounding box center [406, 150] width 41 height 14
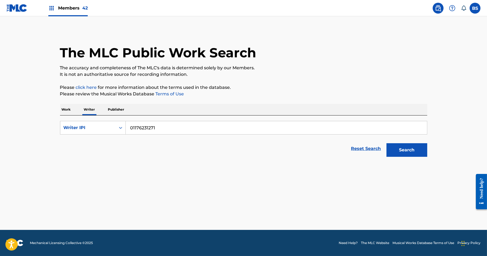
click at [386, 143] on button "Search" at bounding box center [406, 150] width 41 height 14
type input "001176231271"
click at [386, 143] on button "Search" at bounding box center [406, 150] width 41 height 14
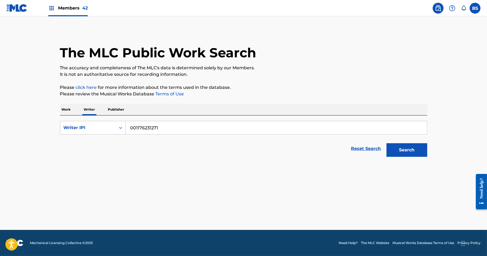
click at [386, 143] on button "Search" at bounding box center [406, 150] width 41 height 14
click at [105, 129] on div "Writer IPI" at bounding box center [88, 127] width 49 height 7
click at [98, 140] on div "Writer Name" at bounding box center [92, 141] width 65 height 14
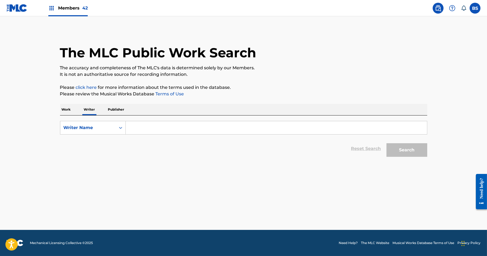
click at [138, 127] on input "Search Form" at bounding box center [276, 127] width 301 height 13
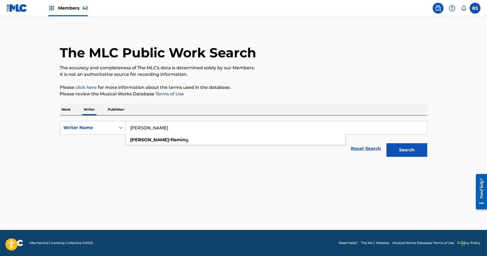
type input "jonathan fleming"
click at [386, 143] on button "Search" at bounding box center [406, 150] width 41 height 14
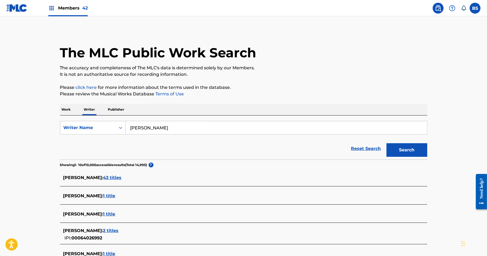
click at [61, 109] on p "Work" at bounding box center [66, 109] width 12 height 11
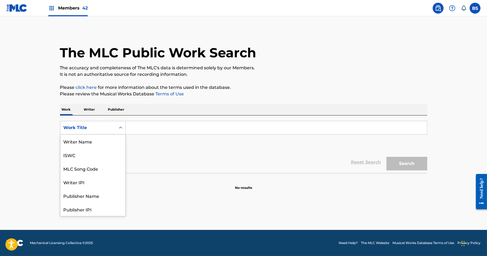
click at [83, 129] on div "Work Title" at bounding box center [88, 127] width 49 height 7
click at [84, 138] on div "MLC Song Code" at bounding box center [92, 141] width 65 height 14
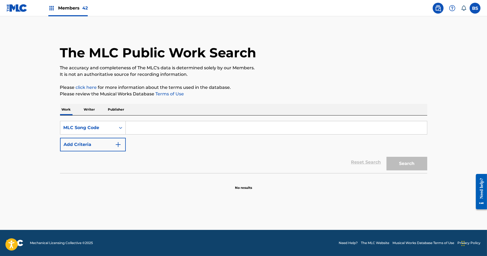
click at [149, 124] on input "Search Form" at bounding box center [276, 127] width 301 height 13
paste input "IG3448"
type input "IG3448"
click at [386, 157] on button "Search" at bounding box center [406, 164] width 41 height 14
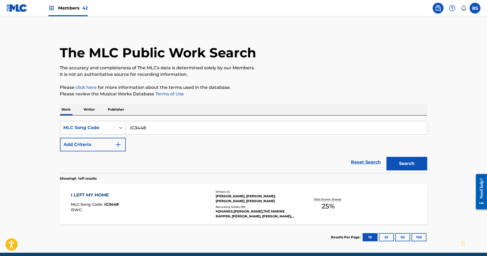
click at [180, 203] on div "I LEFT MY HOME MLC Song Code : IG3448 ISWC :" at bounding box center [141, 204] width 140 height 24
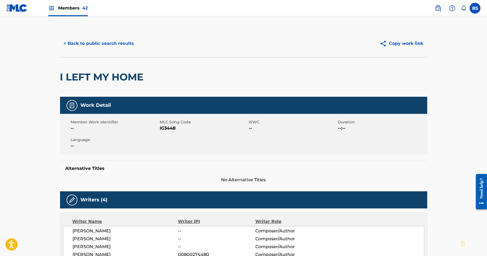
click at [107, 42] on button "< Back to public search results" at bounding box center [99, 44] width 78 height 14
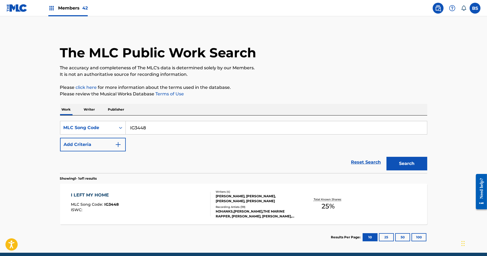
click at [143, 129] on input "IG3448" at bounding box center [276, 127] width 301 height 13
paste input "SI2HGG"
type input "SI2HGG"
click at [386, 157] on button "Search" at bounding box center [406, 164] width 41 height 14
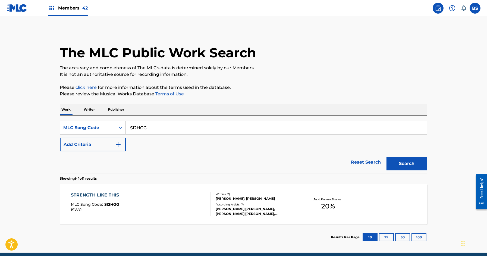
click at [152, 192] on div "STRENGTH LIKE THIS MLC Song Code : SI2HGG ISWC :" at bounding box center [141, 204] width 140 height 24
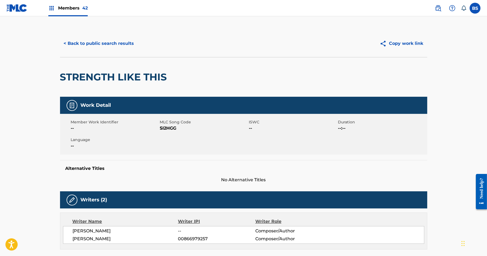
click at [106, 39] on button "< Back to public search results" at bounding box center [99, 44] width 78 height 14
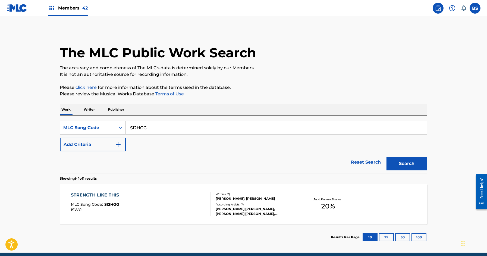
click at [91, 108] on p "Writer" at bounding box center [89, 109] width 14 height 11
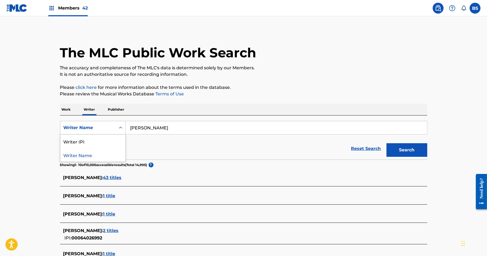
click at [97, 131] on div "Writer Name" at bounding box center [87, 127] width 55 height 10
click at [97, 141] on div "Writer IPI" at bounding box center [92, 141] width 65 height 14
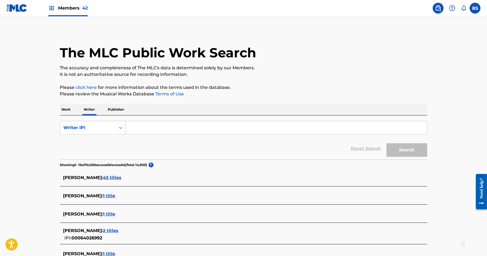
click at [144, 131] on input "Search Form" at bounding box center [276, 127] width 301 height 13
paste input "1085954520"
click at [130, 127] on input "1085954520" at bounding box center [276, 127] width 301 height 13
type input "01085954520"
click at [386, 143] on button "Search" at bounding box center [406, 150] width 41 height 14
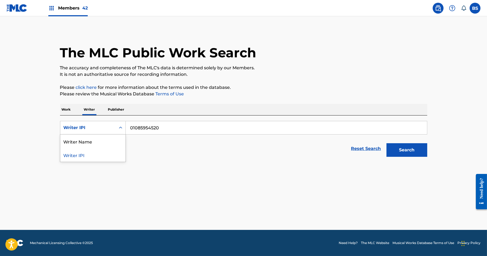
click at [94, 127] on div "Writer IPI" at bounding box center [88, 127] width 49 height 7
click at [90, 138] on div "Writer Name" at bounding box center [92, 141] width 65 height 14
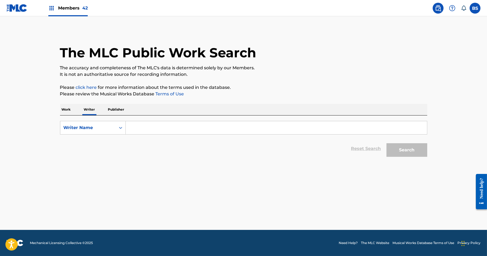
click at [151, 125] on input "Search Form" at bounding box center [276, 127] width 301 height 13
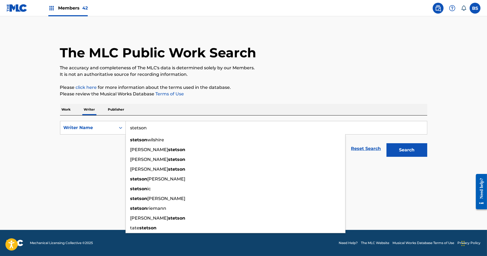
click at [386, 143] on button "Search" at bounding box center [406, 150] width 41 height 14
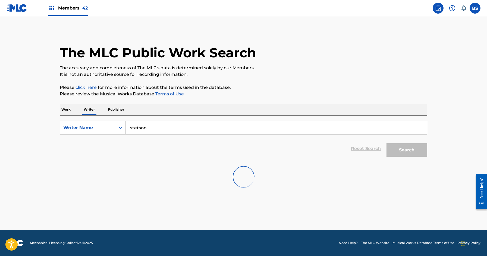
click at [129, 127] on input "stetson" at bounding box center [276, 127] width 301 height 13
click at [134, 136] on div "will iam stetson" at bounding box center [235, 140] width 219 height 10
type input "william stetson"
click at [144, 128] on input "william stetson" at bounding box center [276, 127] width 301 height 13
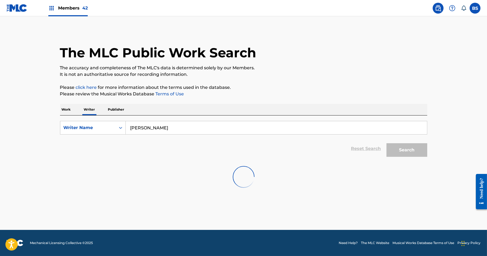
click at [144, 128] on input "william stetson" at bounding box center [276, 127] width 301 height 13
click at [139, 123] on input "Search Form" at bounding box center [276, 127] width 301 height 13
paste input "[PERSON_NAME]"
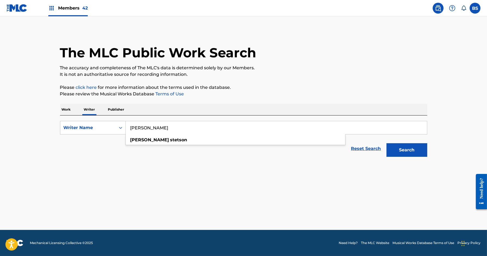
type input "[PERSON_NAME]"
click at [386, 143] on button "Search" at bounding box center [406, 150] width 41 height 14
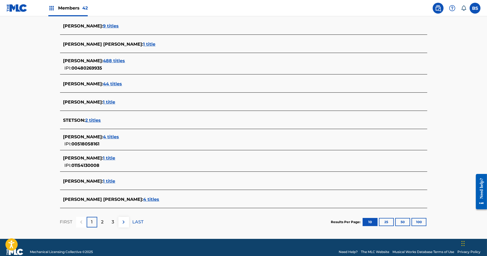
scroll to position [152, 0]
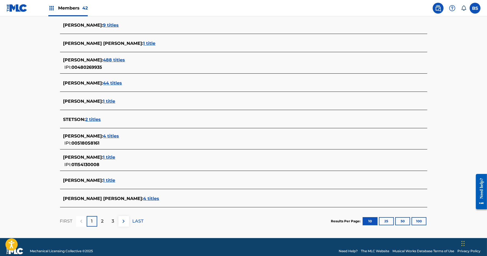
click at [115, 180] on span "1 title" at bounding box center [109, 180] width 12 height 5
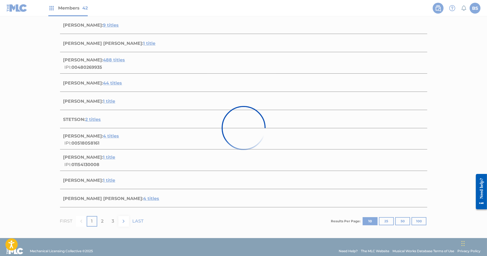
scroll to position [22, 0]
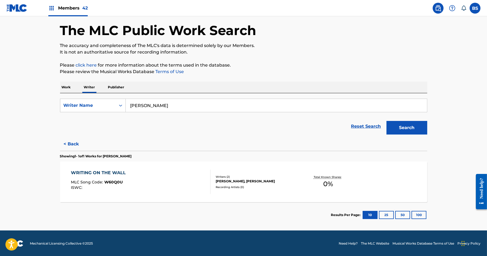
click at [169, 183] on div "WRITING ON THE WALL MLC Song Code : W60Q0U ISWC :" at bounding box center [141, 181] width 140 height 24
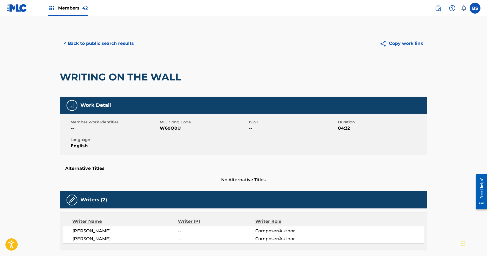
click at [80, 41] on button "< Back to public search results" at bounding box center [99, 44] width 78 height 14
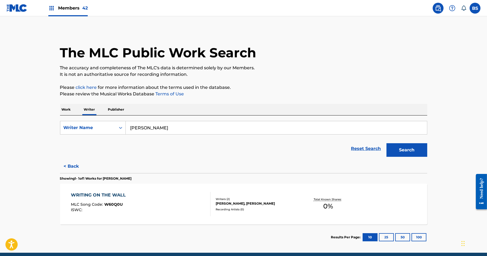
click at [146, 126] on input "william stetson" at bounding box center [276, 127] width 301 height 13
paste input "PONIEWOZIK"
type input "PONIEWOZIK"
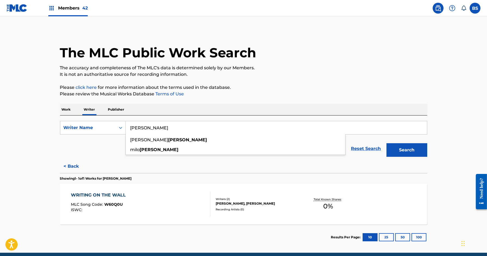
click at [386, 143] on button "Search" at bounding box center [406, 150] width 41 height 14
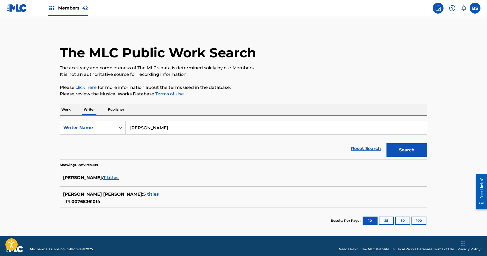
click at [143, 194] on span "5 titles" at bounding box center [151, 193] width 16 height 5
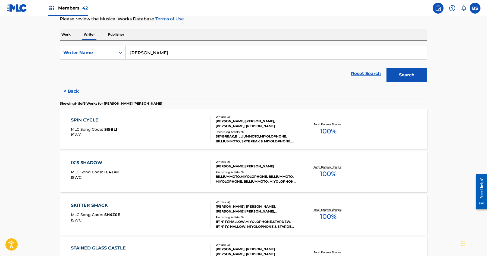
scroll to position [89, 0]
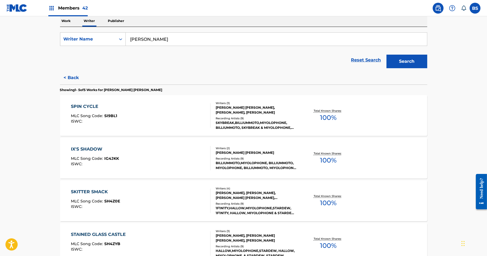
click at [205, 113] on div "SPIN CYCLE MLC Song Code : SI9BL1 ISWC :" at bounding box center [141, 115] width 140 height 24
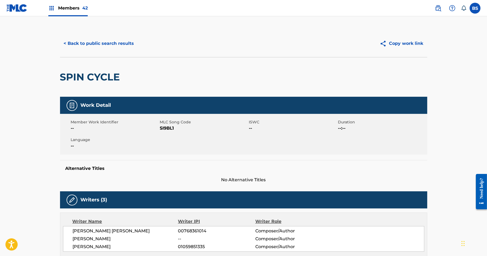
click at [106, 42] on button "< Back to public search results" at bounding box center [99, 44] width 78 height 14
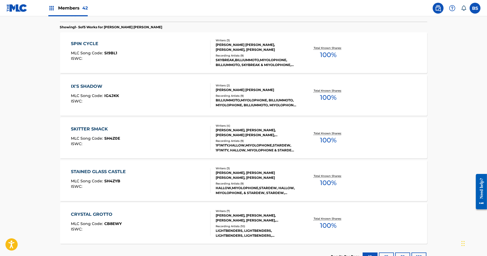
scroll to position [193, 0]
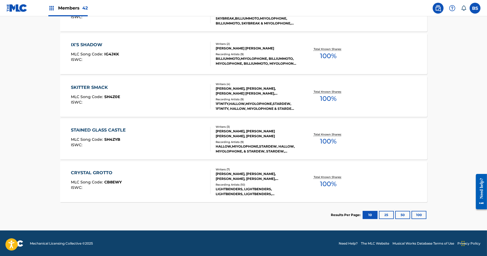
click at [192, 176] on div "CRYSTAL GROTTO MLC Song Code : CB8EWY ISWC :" at bounding box center [141, 181] width 140 height 24
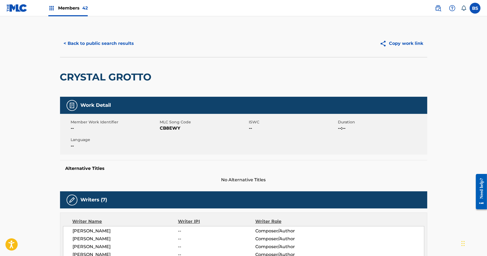
click at [106, 44] on button "< Back to public search results" at bounding box center [99, 44] width 78 height 14
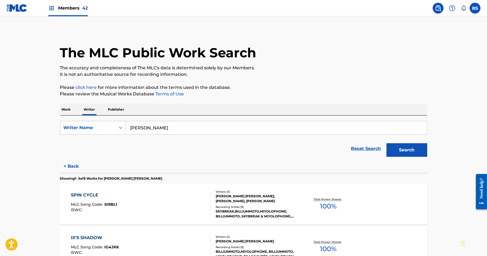
click at [70, 165] on button "< Back" at bounding box center [76, 166] width 33 height 14
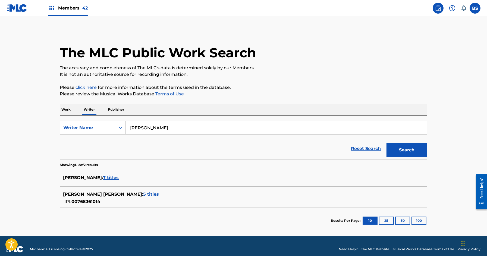
scroll to position [5, 0]
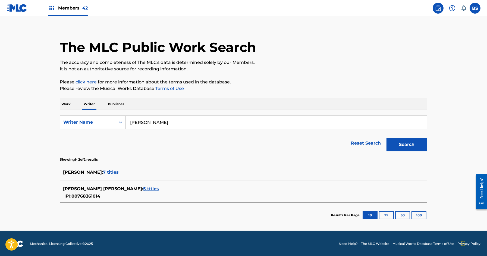
click at [118, 173] on span "7 titles" at bounding box center [111, 171] width 16 height 5
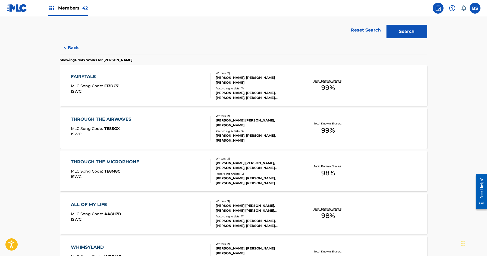
scroll to position [151, 0]
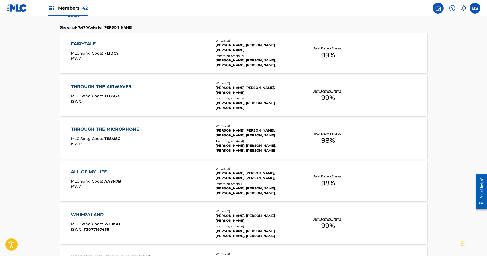
click at [188, 50] on div "FAIRYTALE MLC Song Code : FI3DC7 ISWC :" at bounding box center [141, 53] width 140 height 24
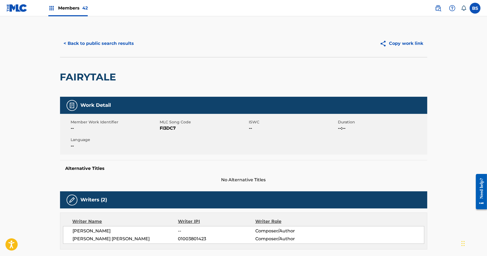
click at [115, 43] on button "< Back to public search results" at bounding box center [99, 44] width 78 height 14
